Goal: Transaction & Acquisition: Purchase product/service

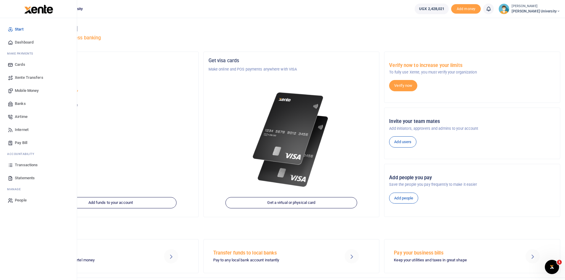
click at [26, 92] on span "Mobile Money" at bounding box center [27, 91] width 24 height 6
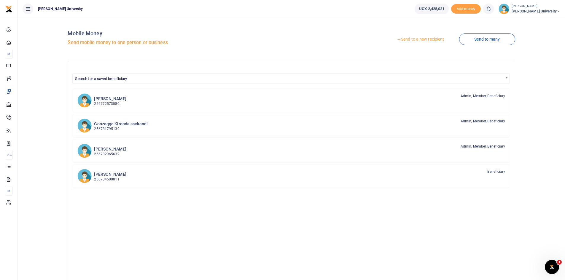
click at [410, 41] on link "Send to a new recipient" at bounding box center [420, 39] width 77 height 11
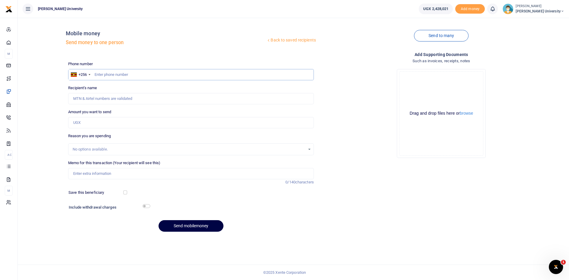
click at [97, 73] on input "text" at bounding box center [191, 74] width 246 height 11
type input "0704941274"
type input "Rodham Pat Duhirwe"
click at [88, 125] on input "Amount you want to send" at bounding box center [191, 122] width 246 height 11
click at [126, 75] on input "0704941274" at bounding box center [191, 74] width 246 height 11
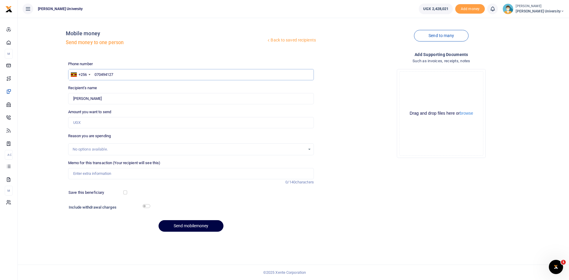
type input "07049412"
type input "0"
type input "0775491866"
type input "Jackline Asiimwe"
type input "0775491866"
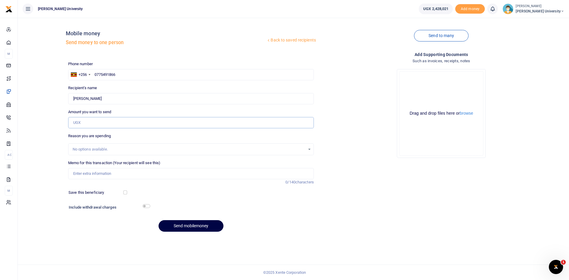
click at [86, 125] on input "Amount you want to send" at bounding box center [191, 122] width 246 height 11
type input "300,000"
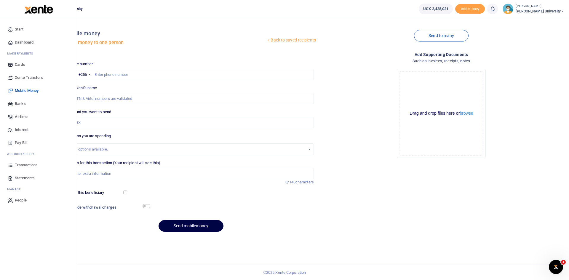
click at [26, 43] on span "Dashboard" at bounding box center [24, 42] width 19 height 6
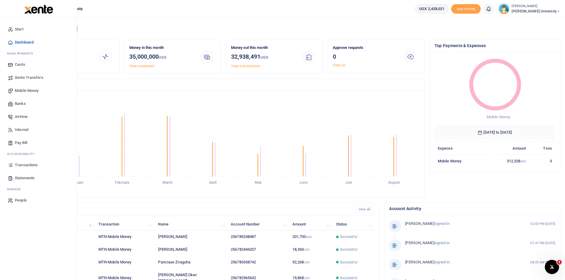
click at [26, 91] on span "Mobile Money" at bounding box center [27, 91] width 24 height 6
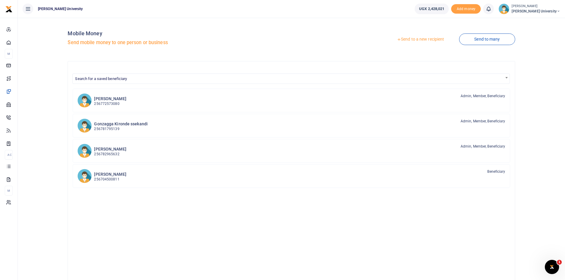
click at [410, 40] on link "Send to a new recipient" at bounding box center [420, 39] width 77 height 11
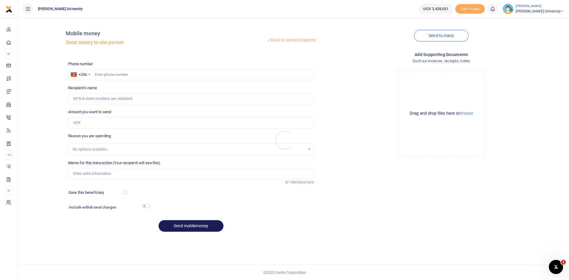
drag, startPoint x: 98, startPoint y: 73, endPoint x: 99, endPoint y: 79, distance: 6.7
click at [98, 74] on div at bounding box center [284, 140] width 569 height 280
click at [100, 77] on input "text" at bounding box center [191, 74] width 246 height 11
type input "0775491866"
type input "Jackline Asiimwe"
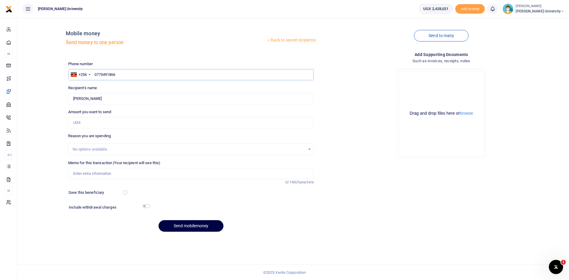
type input "0775491866"
drag, startPoint x: 80, startPoint y: 124, endPoint x: 86, endPoint y: 123, distance: 6.0
click at [80, 124] on input "Amount you want to send" at bounding box center [191, 122] width 246 height 11
type input "300,000"
click at [78, 173] on input "Memo for this transaction (Your recipient will see this)" at bounding box center [191, 173] width 246 height 11
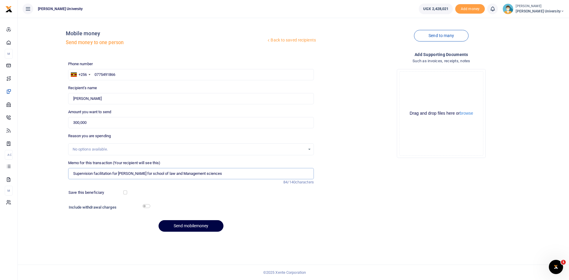
click at [137, 174] on input "Supervision facilitation for Santos Lamoro for school of law and Management sci…" at bounding box center [191, 173] width 246 height 11
type input "Supervision facilitation for Santos Lamoro for school of law and Management sci…"
click at [200, 227] on button "Send mobilemoney" at bounding box center [191, 226] width 65 height 12
